Goal: Information Seeking & Learning: Learn about a topic

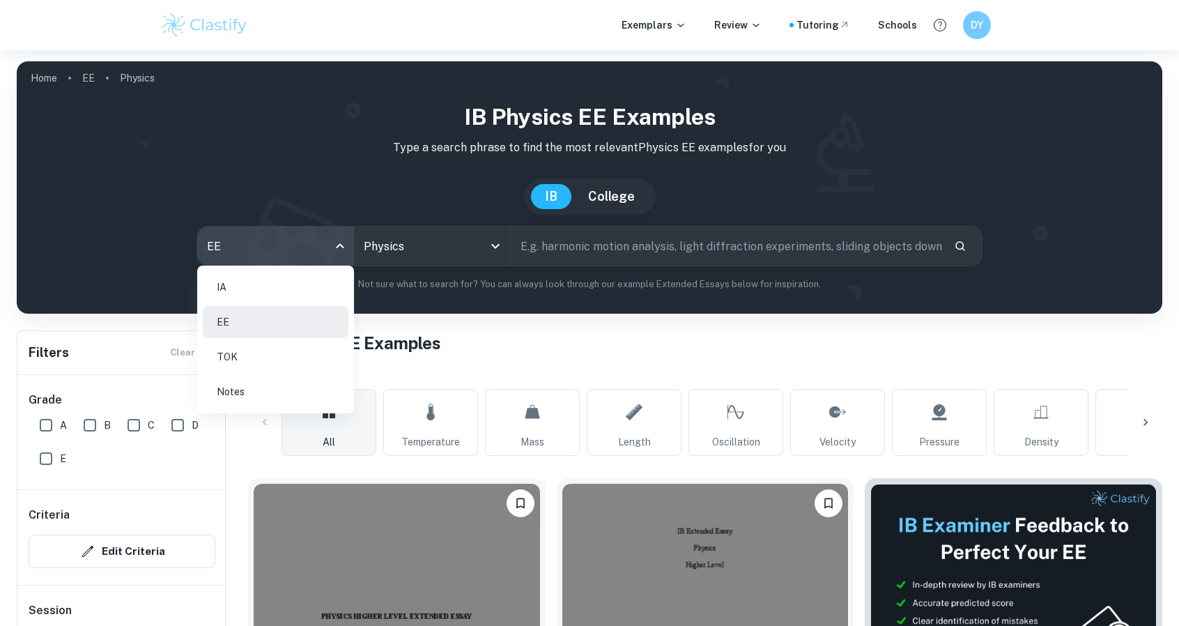
click at [284, 353] on li "TOK" at bounding box center [276, 357] width 146 height 32
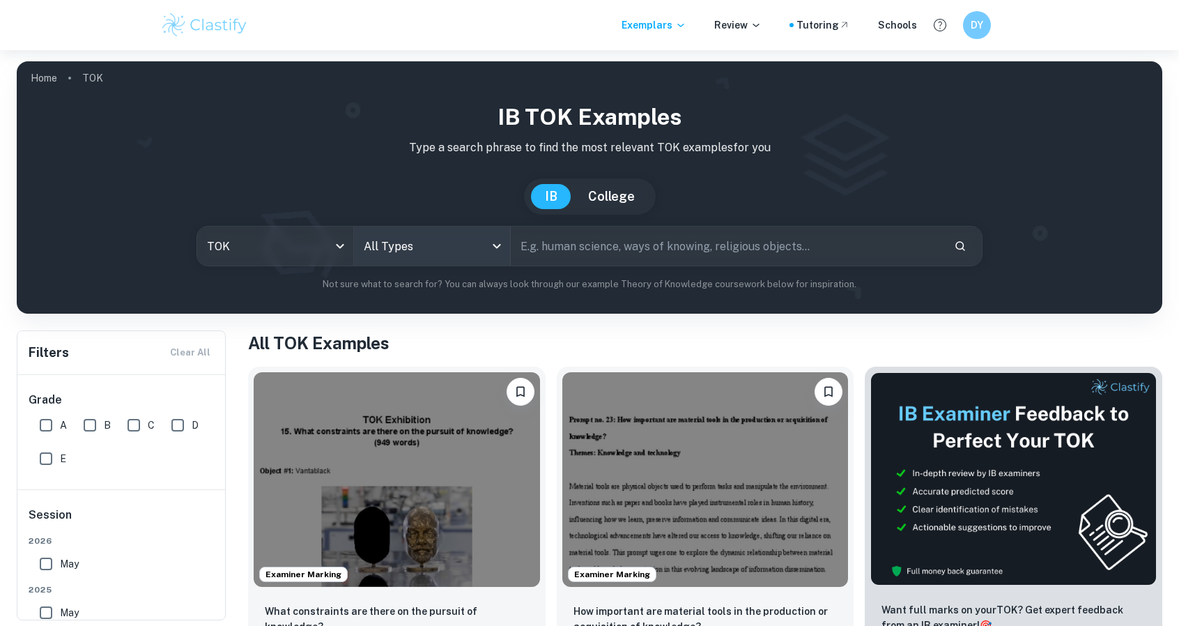
click at [418, 256] on body "We value your privacy We use cookies to enhance your browsing experience, serve…" at bounding box center [589, 363] width 1179 height 626
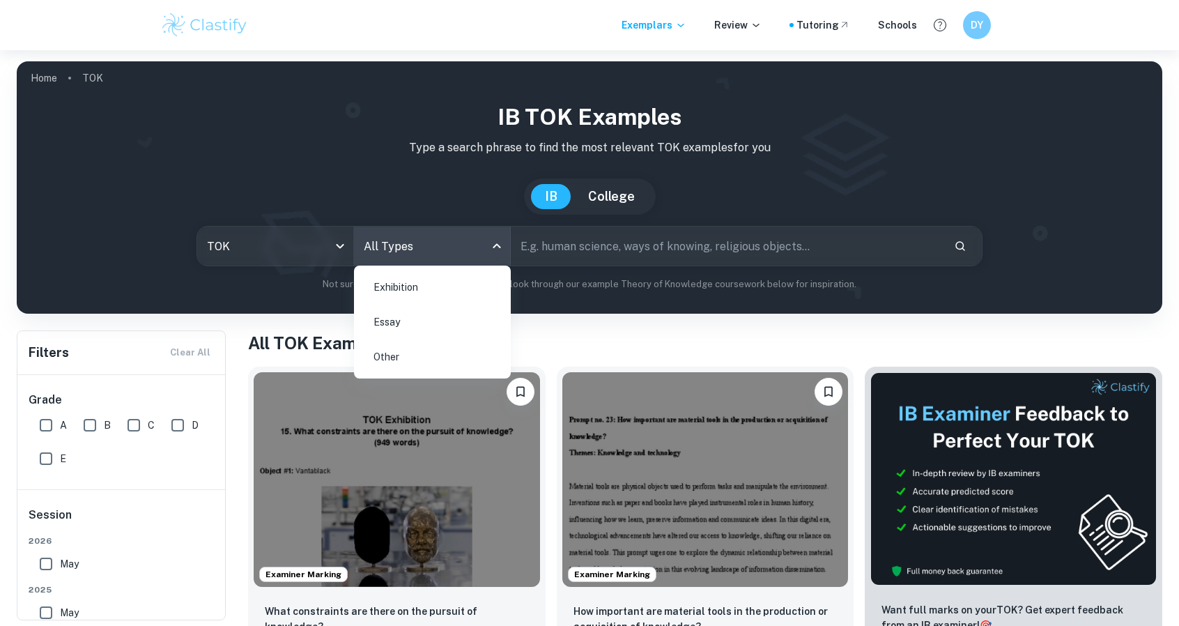
click at [419, 293] on li "Exhibition" at bounding box center [433, 287] width 146 height 32
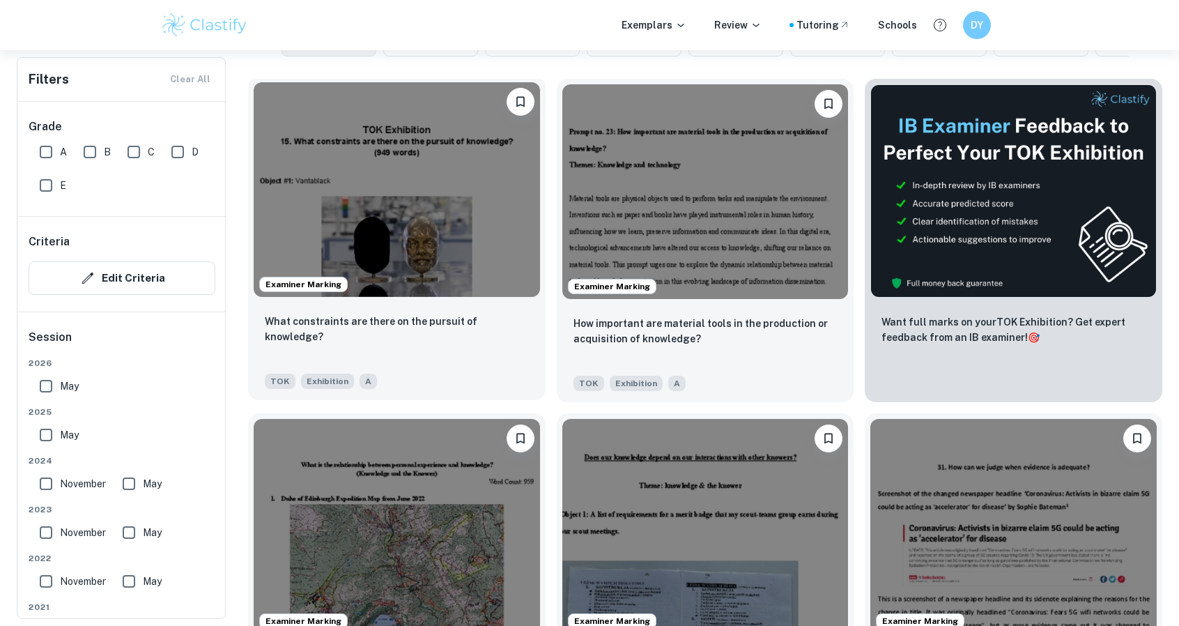
scroll to position [418, 0]
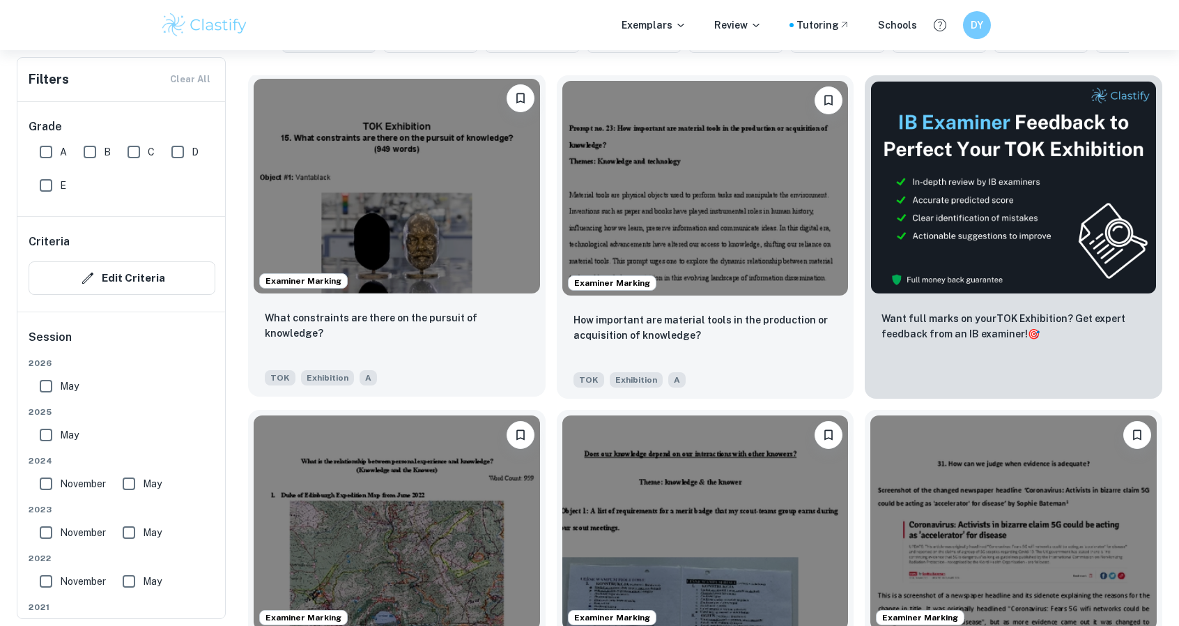
click at [474, 217] on img at bounding box center [397, 186] width 286 height 215
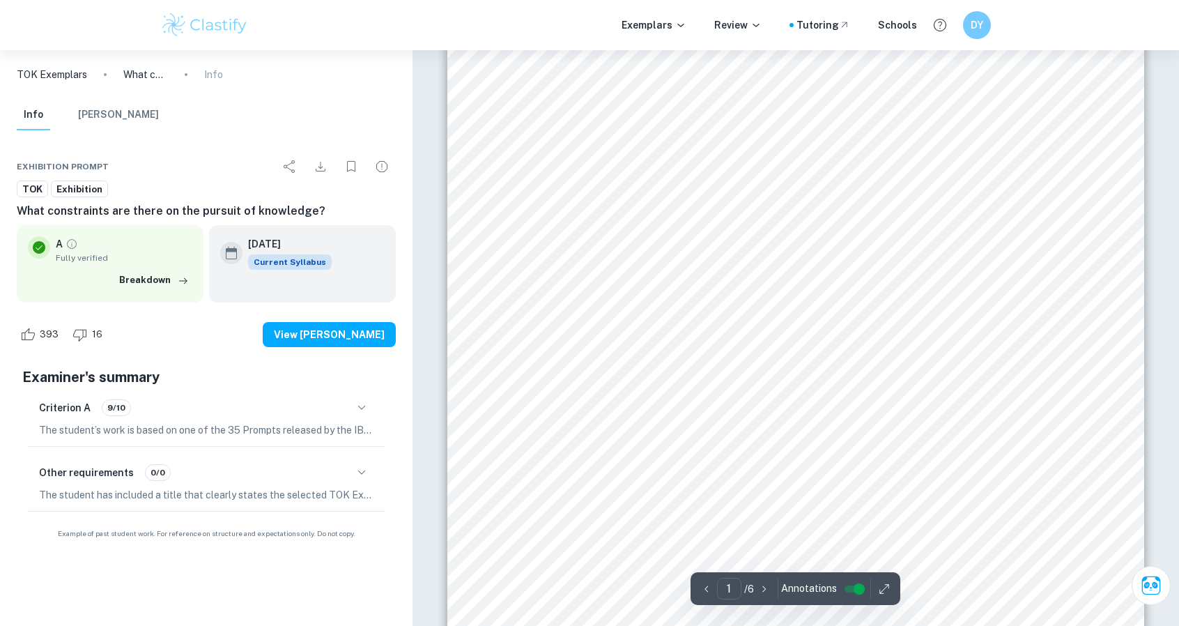
scroll to position [279, 0]
